Goal: Find contact information: Find contact information

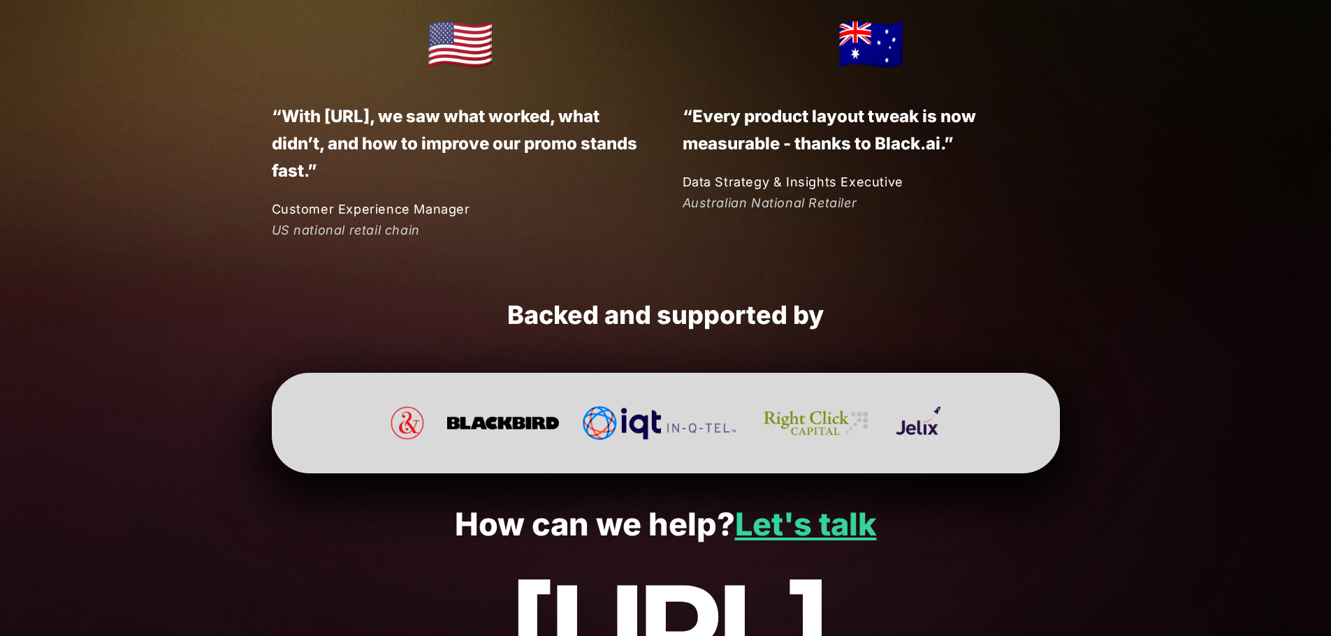
scroll to position [3699, 0]
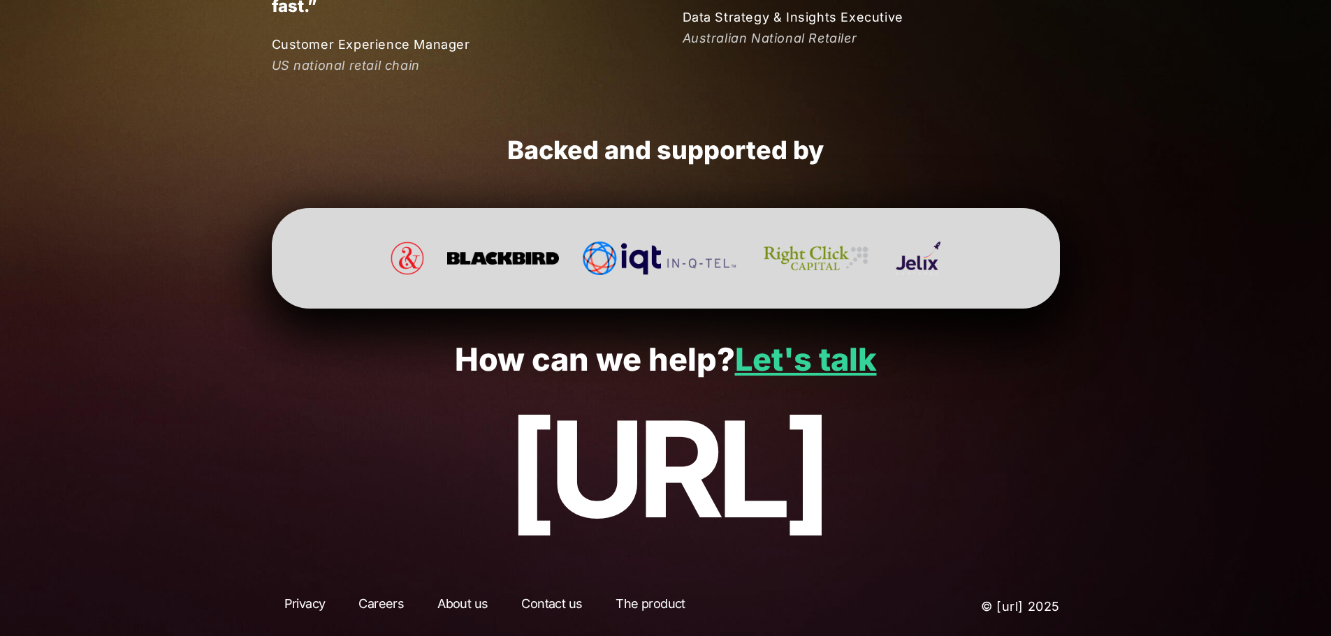
click at [373, 604] on link "Careers" at bounding box center [381, 607] width 71 height 25
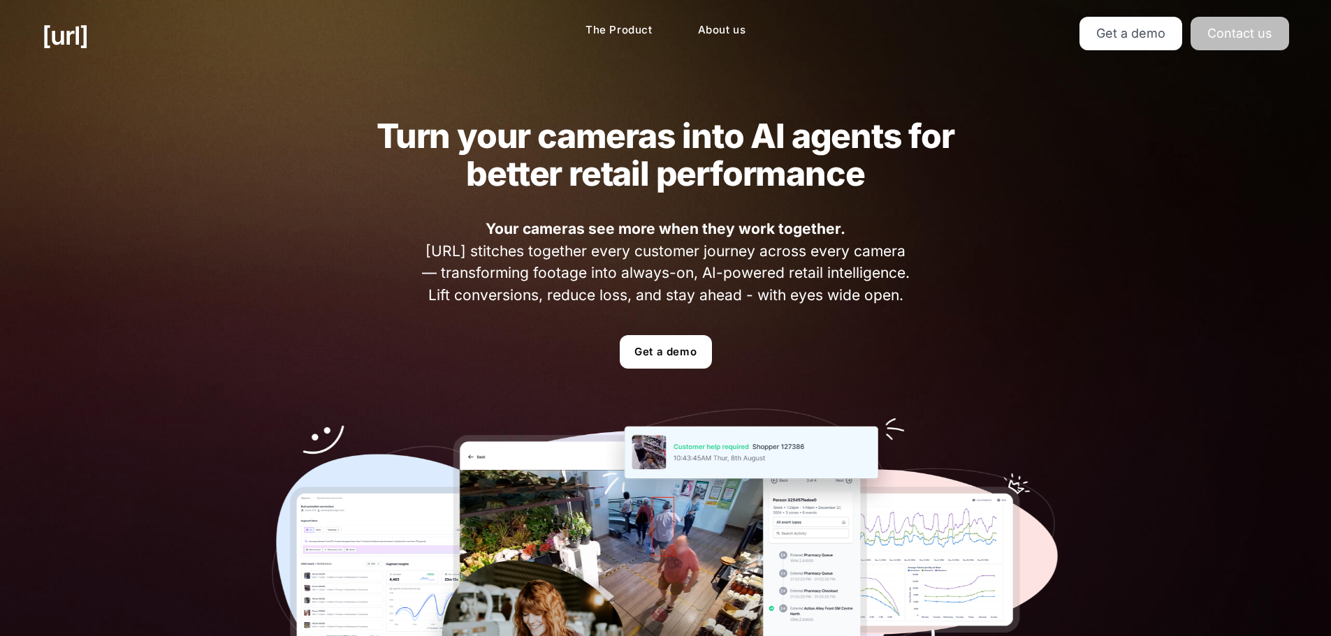
click at [1240, 26] on link "Contact us" at bounding box center [1239, 34] width 99 height 34
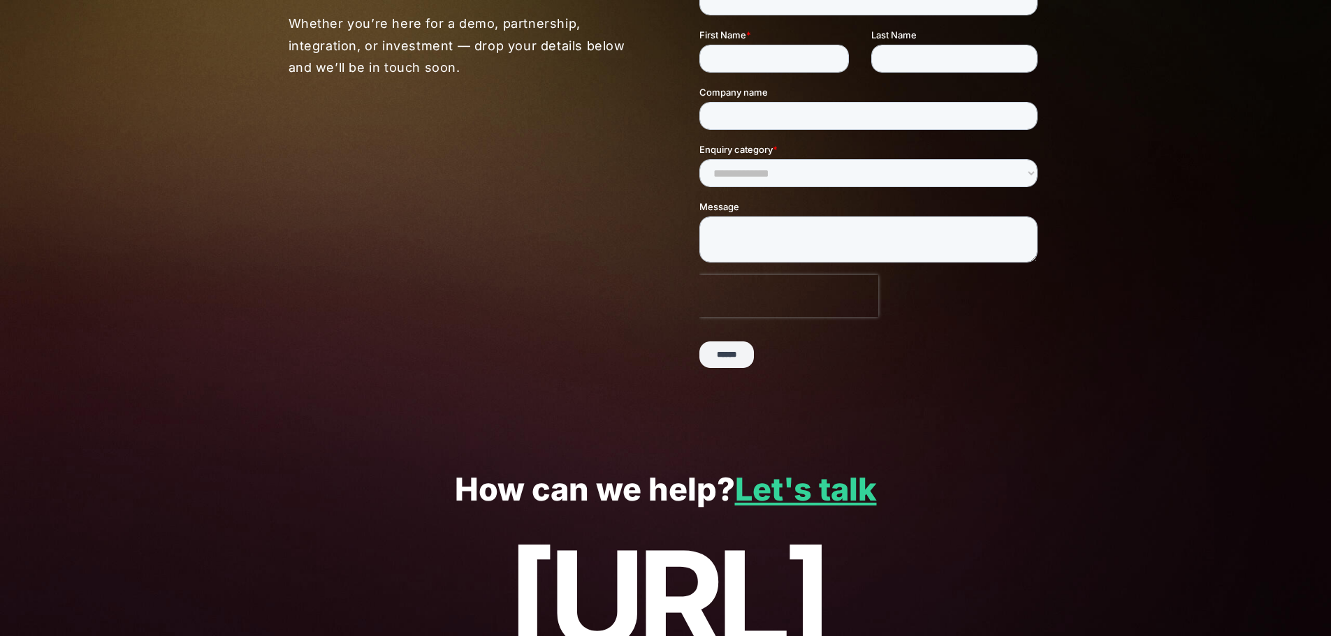
scroll to position [291, 0]
